Goal: Browse casually

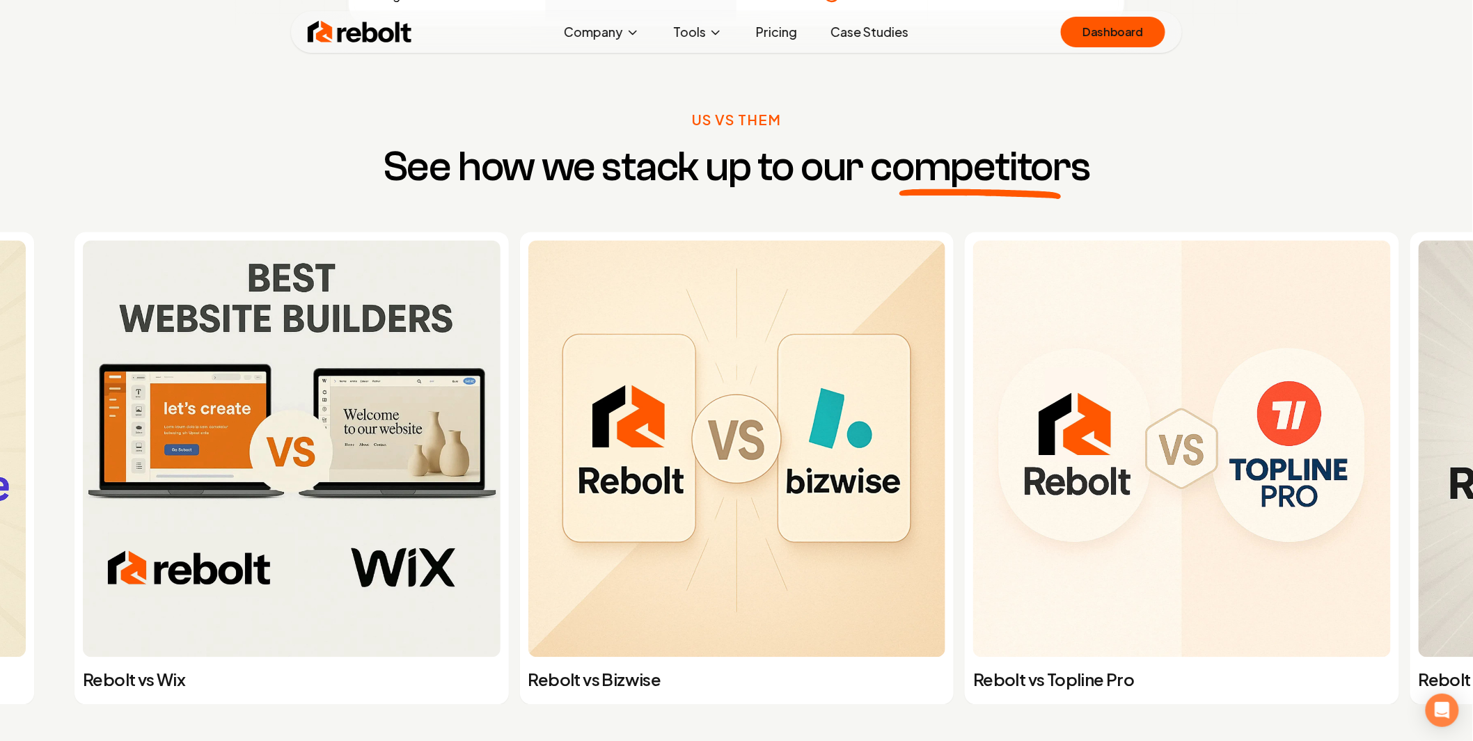
scroll to position [5492, 0]
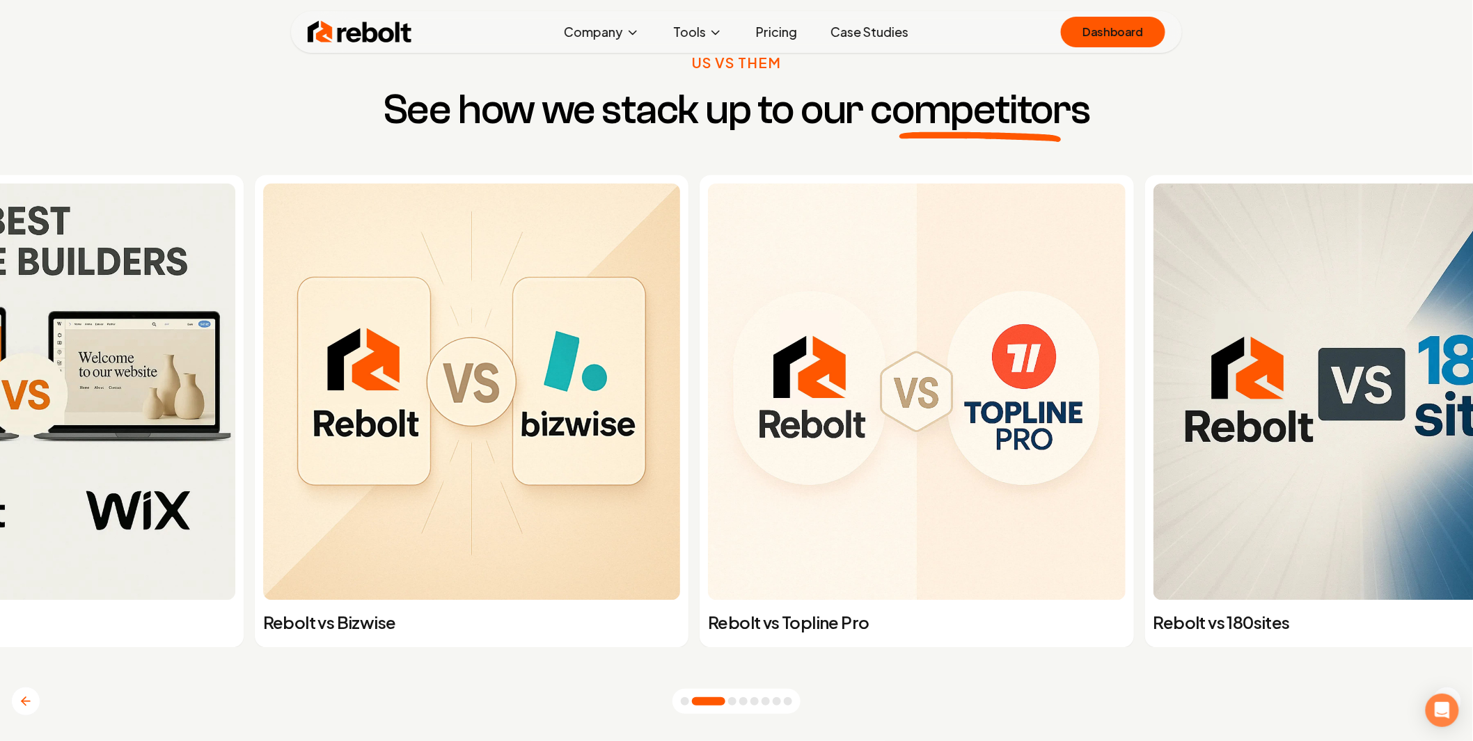
drag, startPoint x: 1076, startPoint y: 369, endPoint x: 249, endPoint y: 346, distance: 827.4
click at [361, 345] on div "Rebolt vs Wix Rebolt vs Bizwise Rebolt vs Topline Pro Rebolt vs 180sites Rebolt…" at bounding box center [540, 411] width 1484 height 473
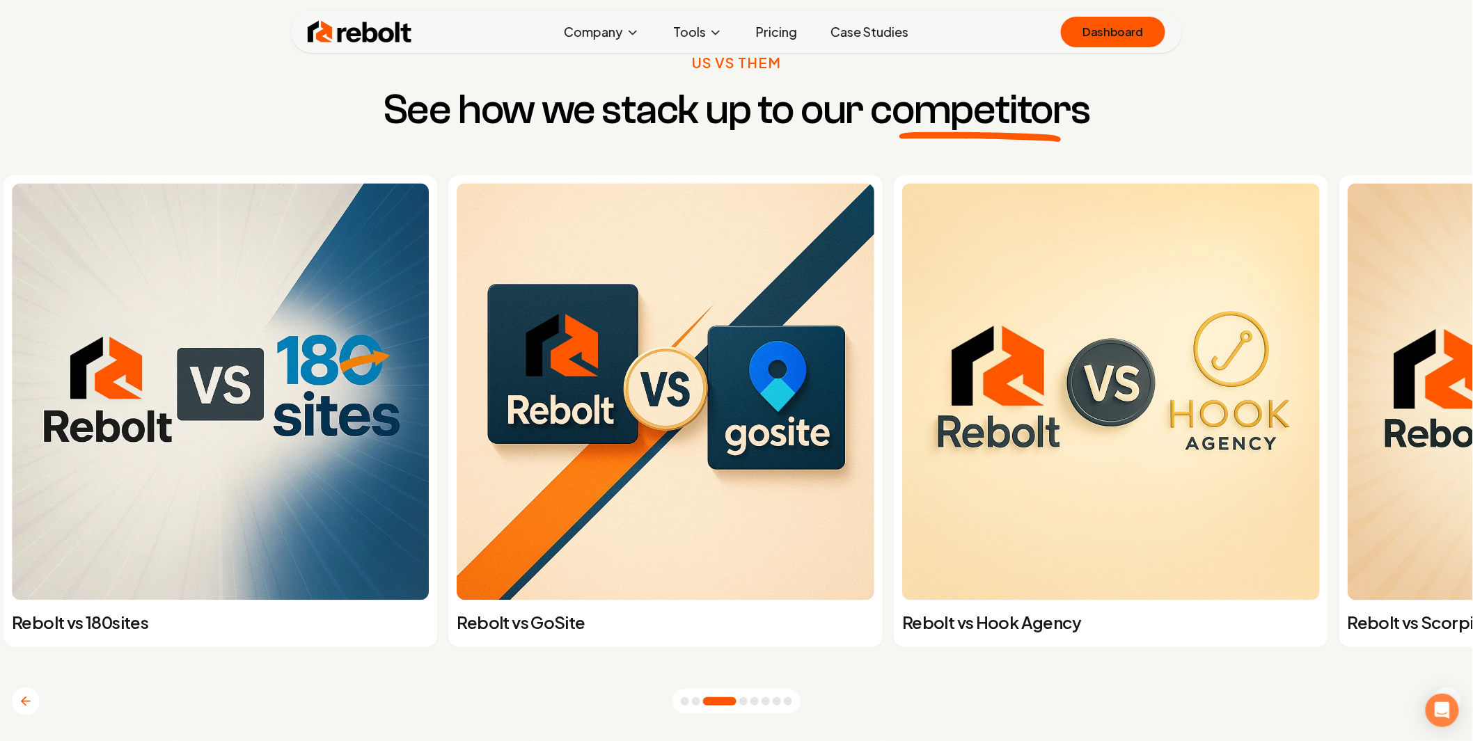
drag, startPoint x: 1122, startPoint y: 388, endPoint x: 13, endPoint y: 361, distance: 1110.1
click at [13, 361] on img at bounding box center [221, 393] width 418 height 418
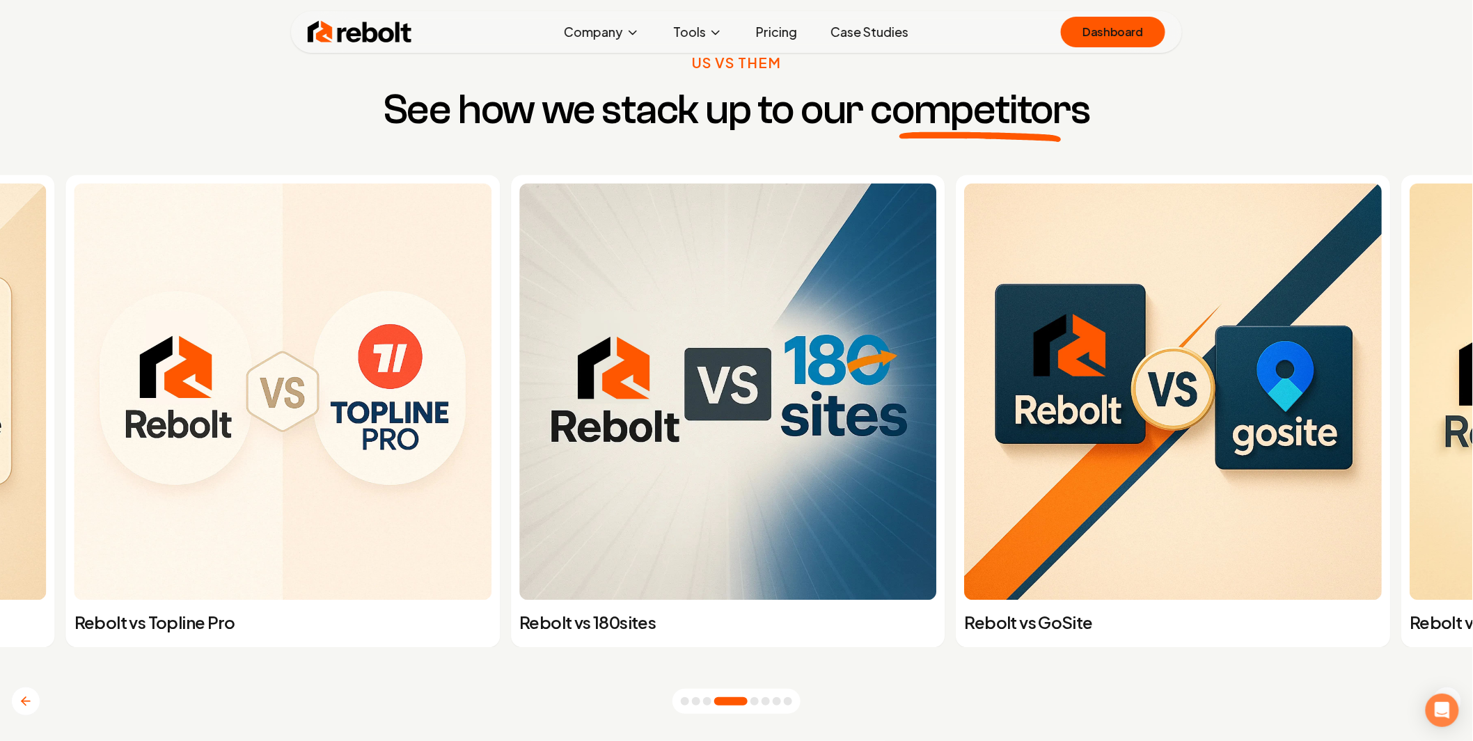
drag, startPoint x: 1117, startPoint y: 386, endPoint x: 770, endPoint y: 386, distance: 346.7
click at [965, 384] on img at bounding box center [1174, 393] width 418 height 418
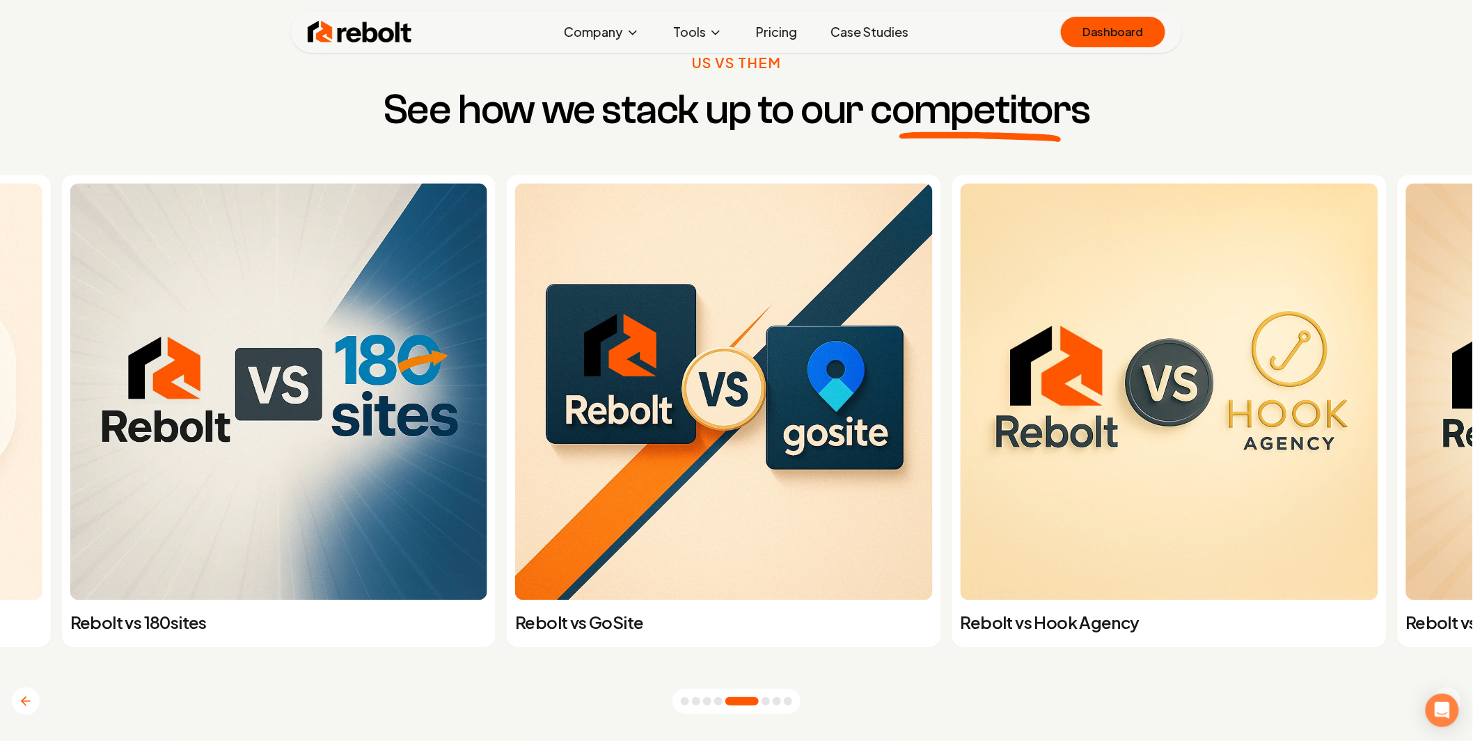
click at [1153, 350] on img at bounding box center [1170, 393] width 418 height 418
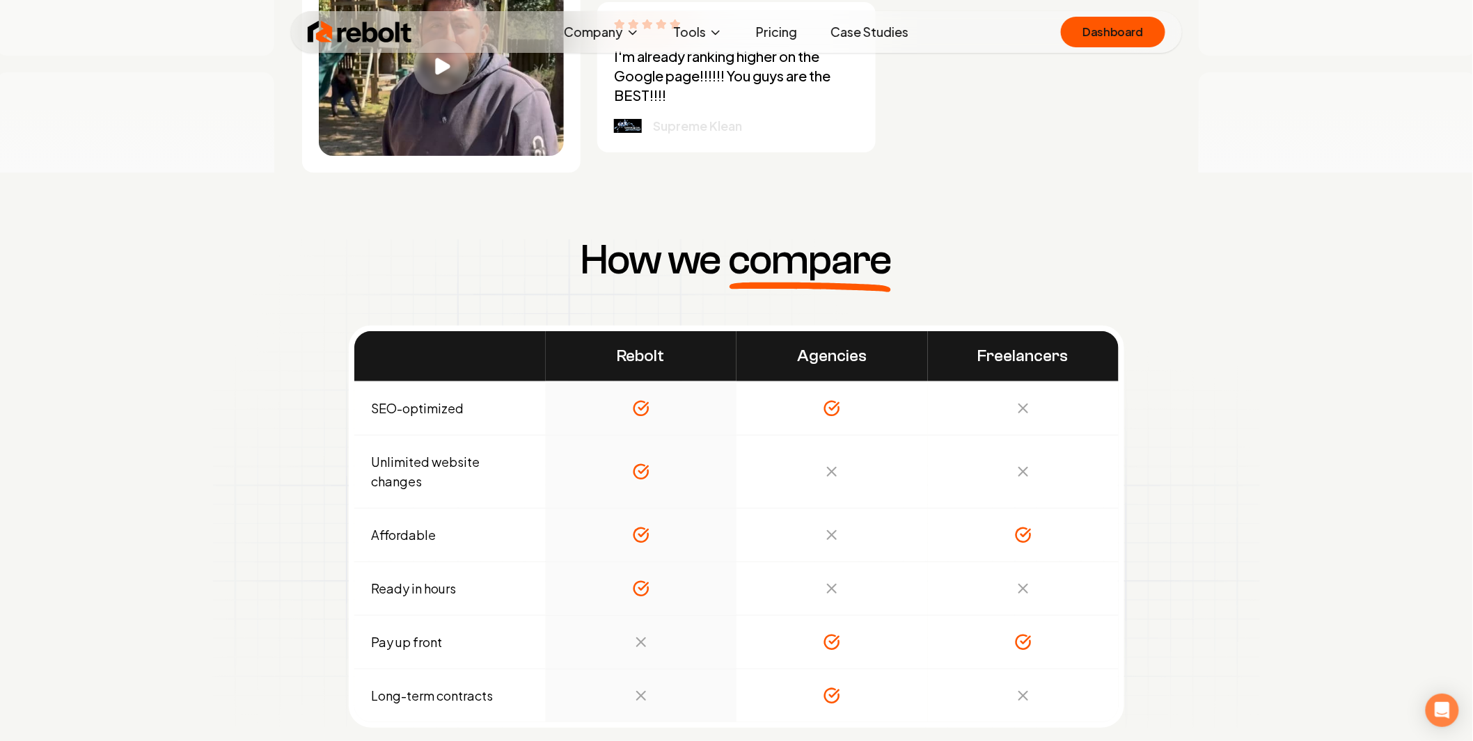
scroll to position [5134, 0]
